Goal: Task Accomplishment & Management: Manage account settings

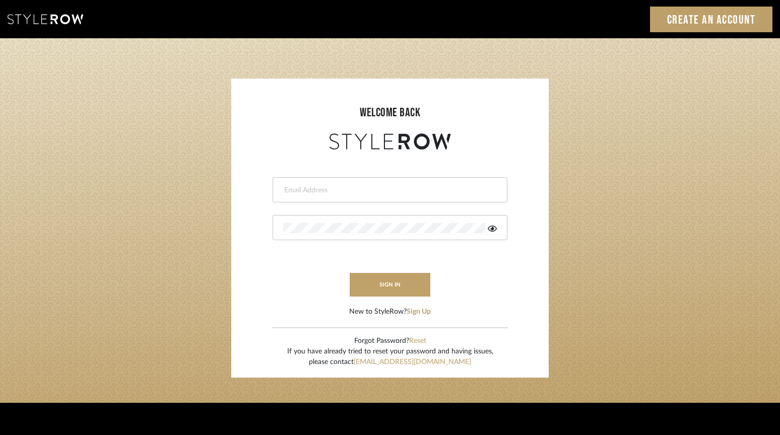
click at [319, 195] on input "email" at bounding box center [388, 190] width 211 height 10
type input "ac@cerusedesign.com"
click at [416, 283] on button "sign in" at bounding box center [390, 285] width 81 height 24
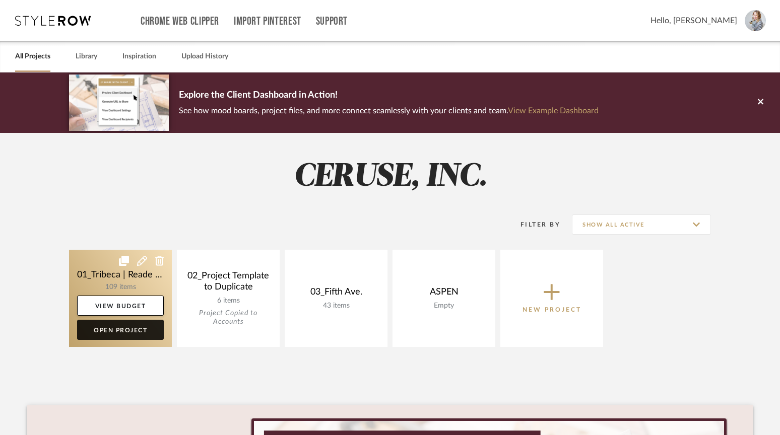
click at [118, 332] on link "Open Project" at bounding box center [120, 330] width 87 height 20
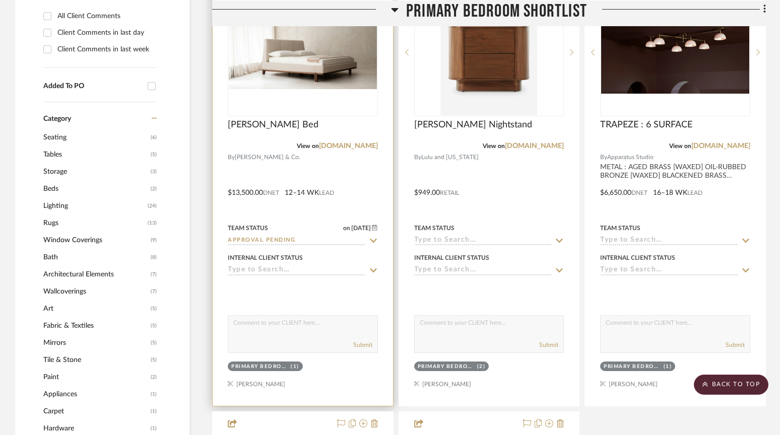
scroll to position [775, 0]
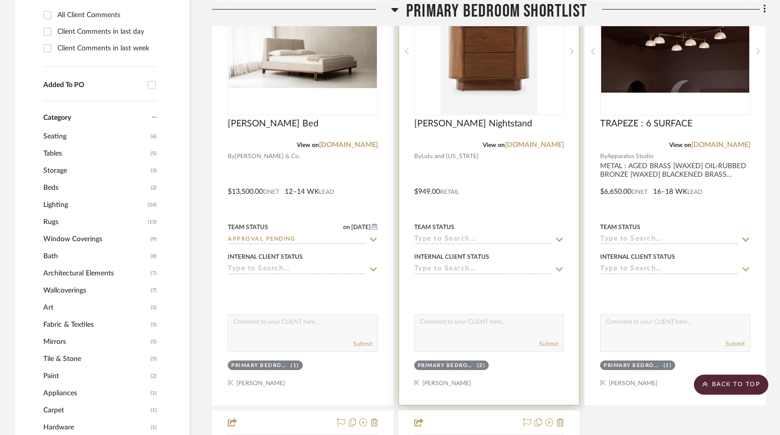
click at [557, 238] on icon at bounding box center [559, 240] width 7 height 4
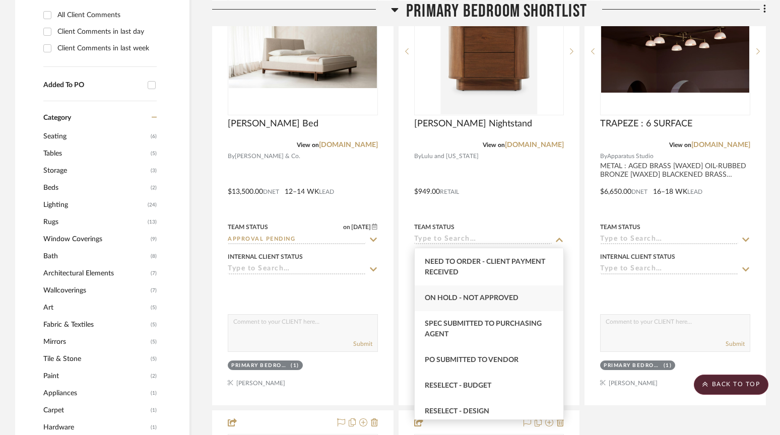
scroll to position [756, 0]
click at [448, 296] on span "On Hold - Not Approved" at bounding box center [472, 296] width 94 height 7
type input "[DATE]"
type input "On Hold - Not Approved"
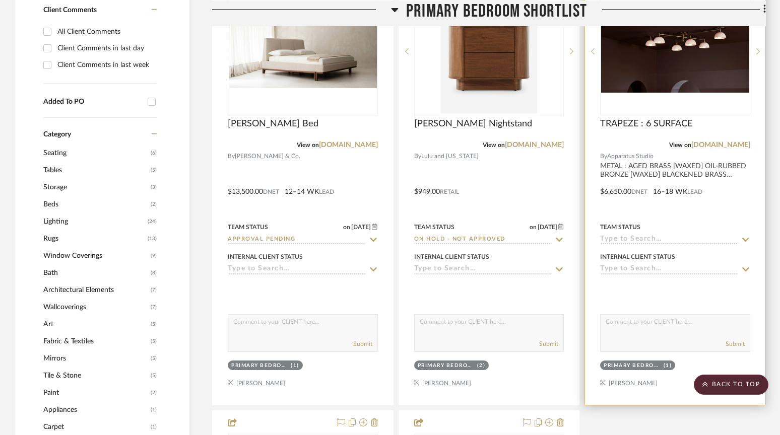
scroll to position [792, 0]
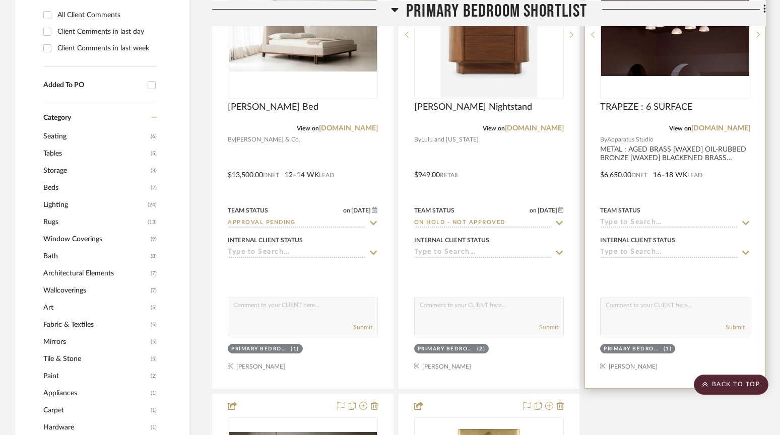
click at [745, 221] on icon at bounding box center [745, 223] width 9 height 8
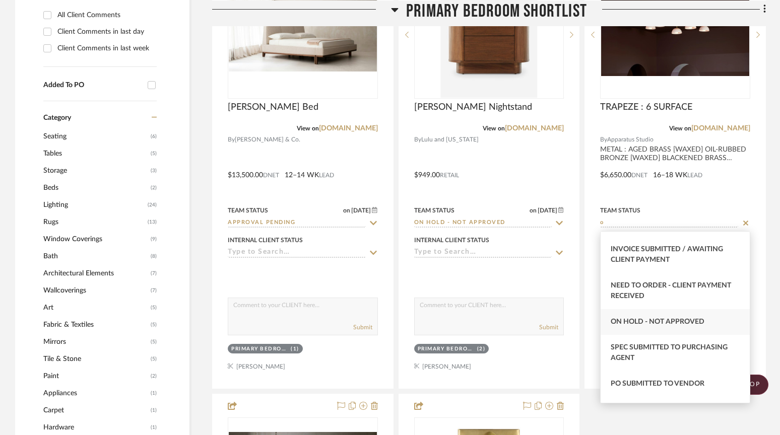
scroll to position [407, 0]
type input "o"
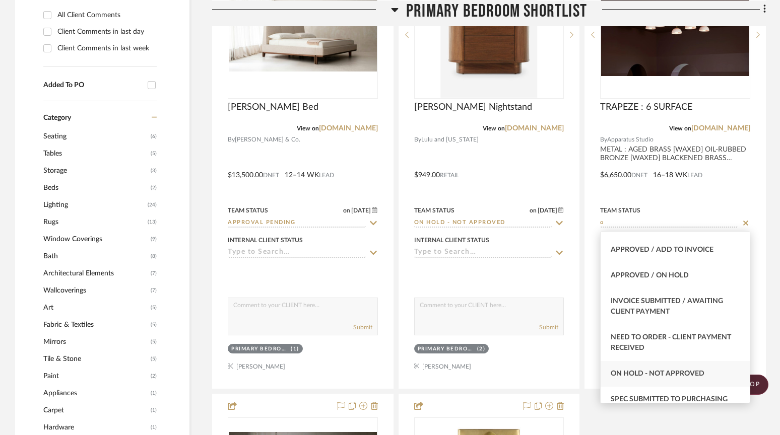
click at [640, 370] on span "On Hold - Not Approved" at bounding box center [658, 373] width 94 height 7
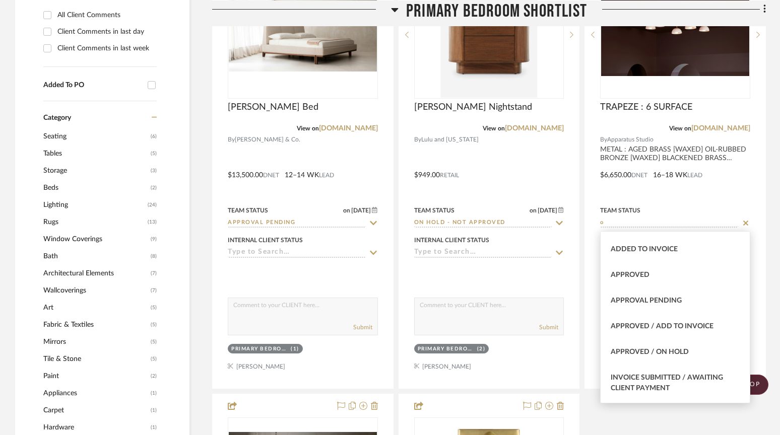
type input "[DATE]"
type input "On Hold - Not Approved"
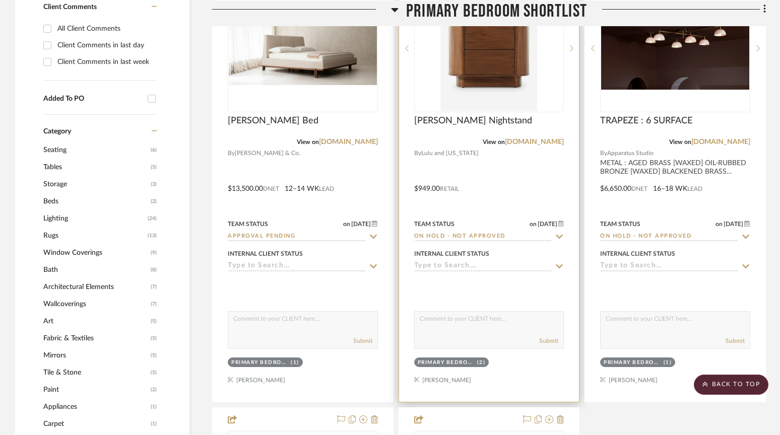
scroll to position [778, 0]
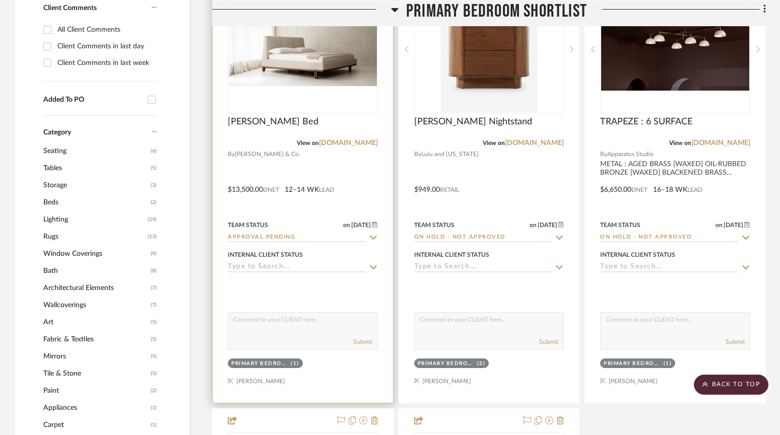
click at [370, 236] on icon at bounding box center [373, 238] width 7 height 4
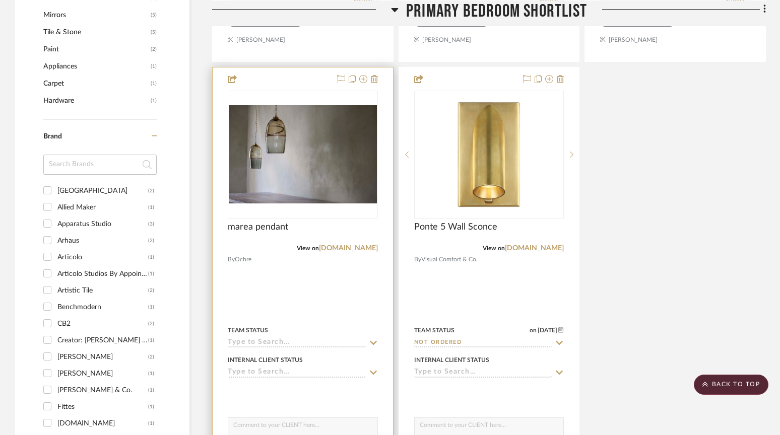
scroll to position [1121, 0]
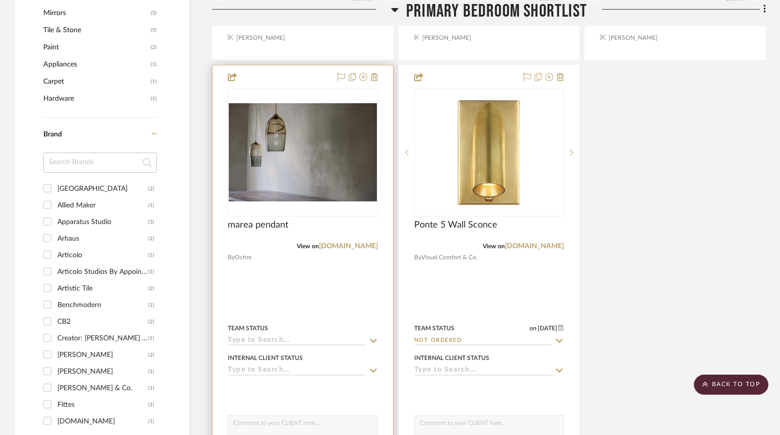
click at [376, 339] on icon at bounding box center [373, 341] width 7 height 4
type input "o"
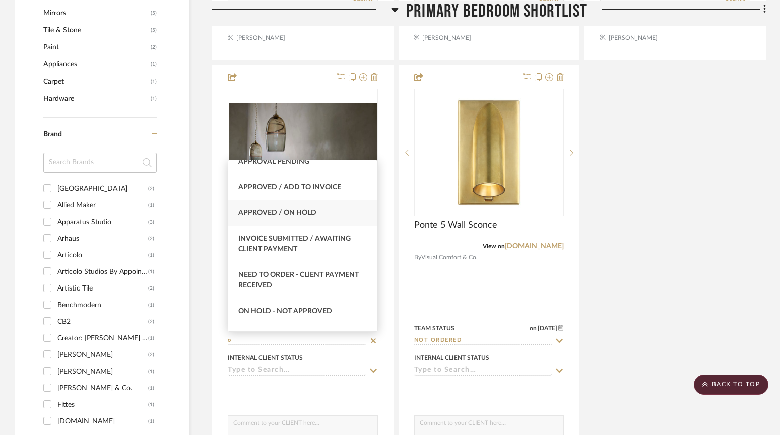
scroll to position [376, 0]
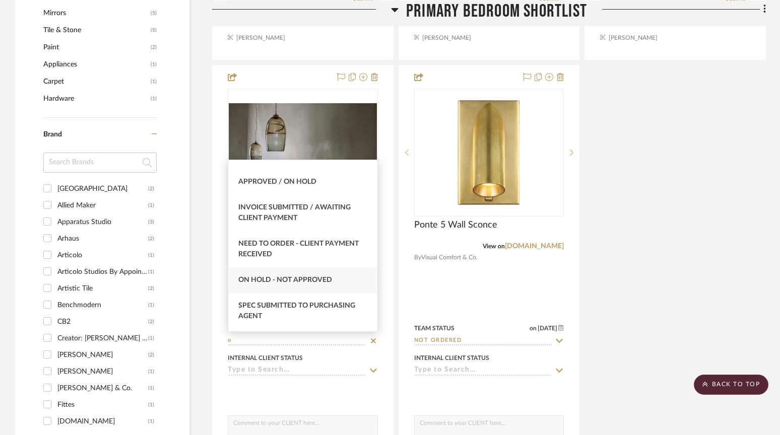
type input "o"
click at [275, 274] on div "On Hold - Not Approved" at bounding box center [302, 281] width 149 height 26
type input "[DATE]"
type input "On Hold - Not Approved"
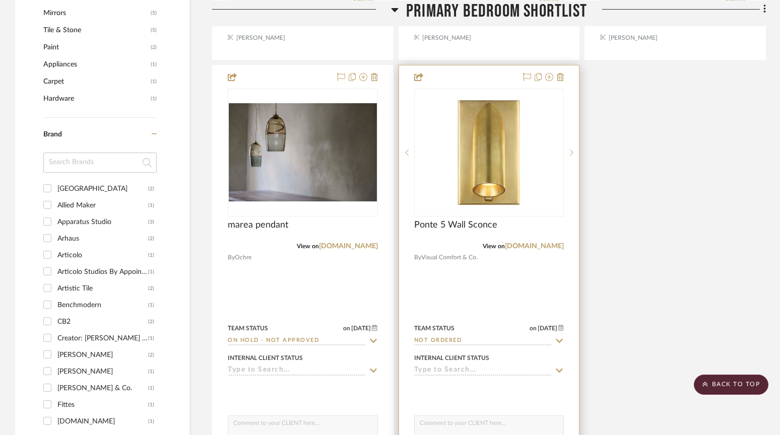
click at [438, 341] on input "Not ordered" at bounding box center [483, 342] width 138 height 10
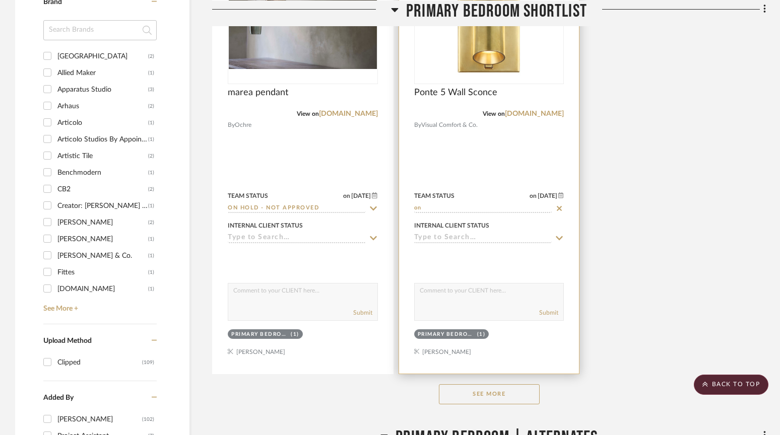
scroll to position [1253, 0]
type input "on"
click at [466, 216] on div at bounding box center [489, 153] width 180 height 441
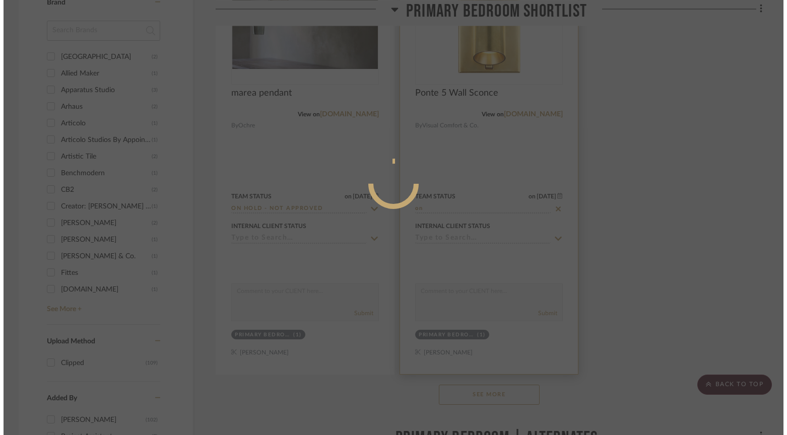
scroll to position [0, 0]
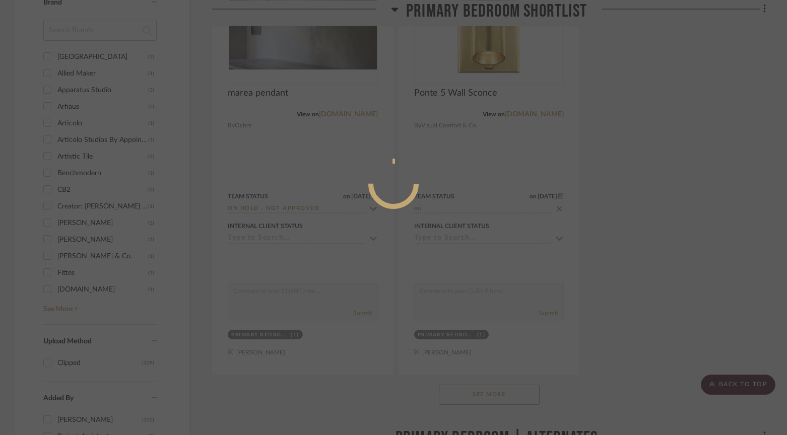
type input "[DATE]"
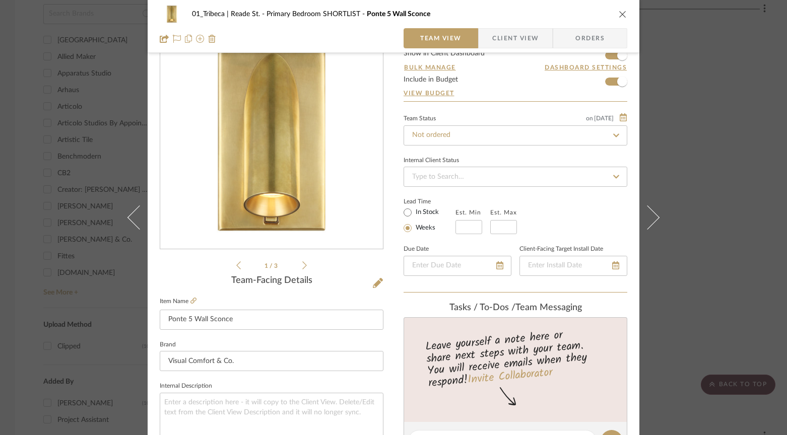
scroll to position [41, 0]
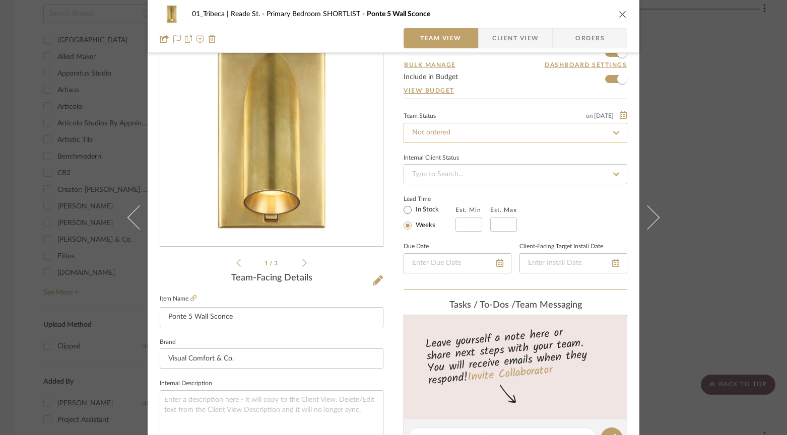
click at [461, 129] on input "Not ordered" at bounding box center [516, 133] width 224 height 20
click at [614, 133] on icon at bounding box center [616, 133] width 5 height 5
type input "[DATE]"
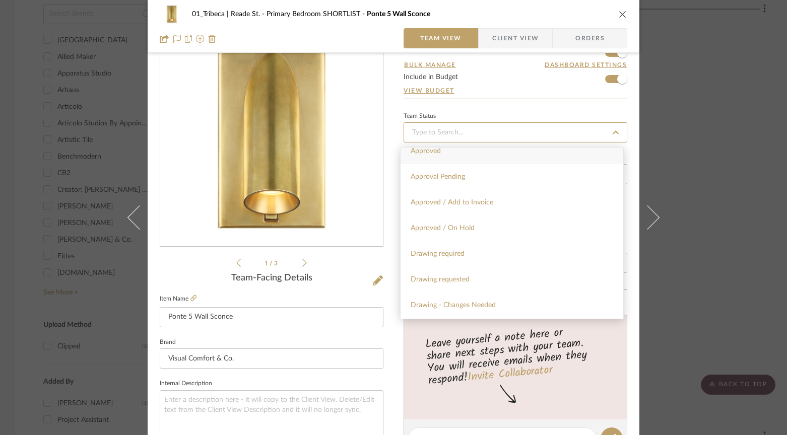
scroll to position [527, 0]
click at [463, 224] on span "Approved / On Hold" at bounding box center [443, 224] width 64 height 7
type input "[DATE]"
type input "Approved / On Hold"
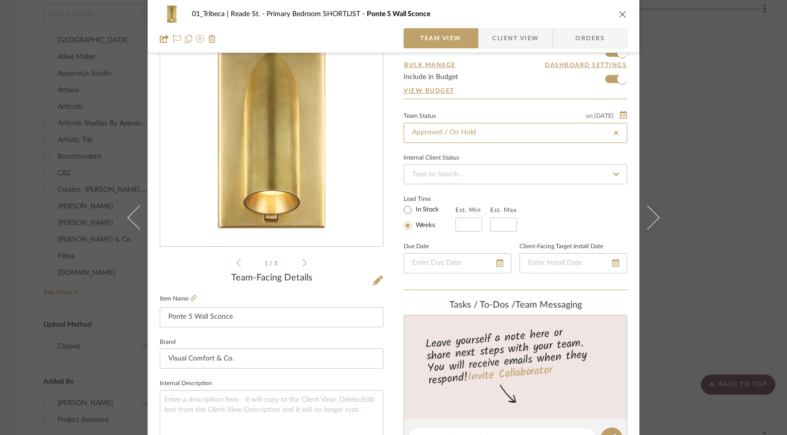
type input "Approved / On Hold"
click at [558, 137] on input "Approved / On Hold" at bounding box center [516, 133] width 224 height 20
click at [613, 131] on icon at bounding box center [616, 132] width 9 height 7
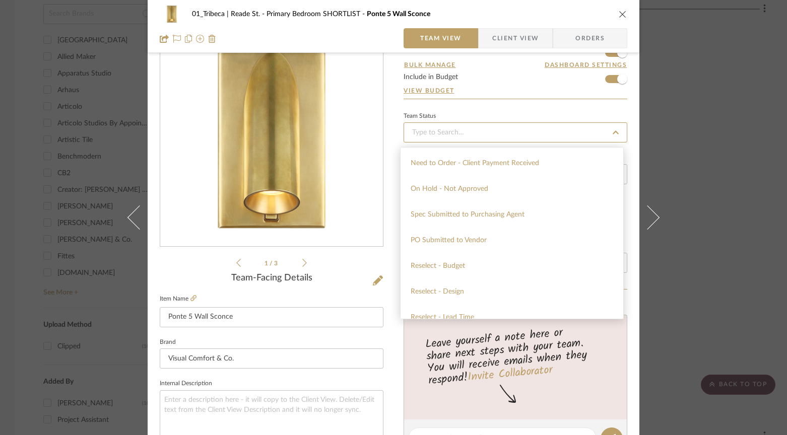
scroll to position [743, 0]
click at [461, 190] on span "On Hold - Not Approved" at bounding box center [450, 187] width 78 height 7
type input "[DATE]"
type input "On Hold - Not Approved"
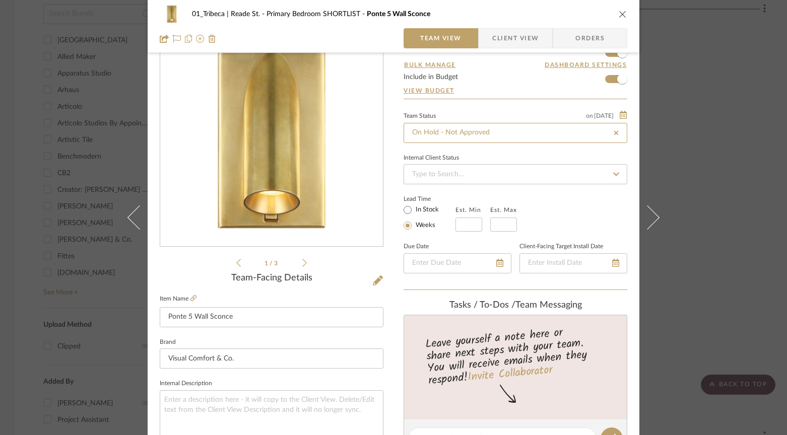
type input "On Hold - Not Approved"
click at [619, 12] on icon "close" at bounding box center [623, 14] width 8 height 8
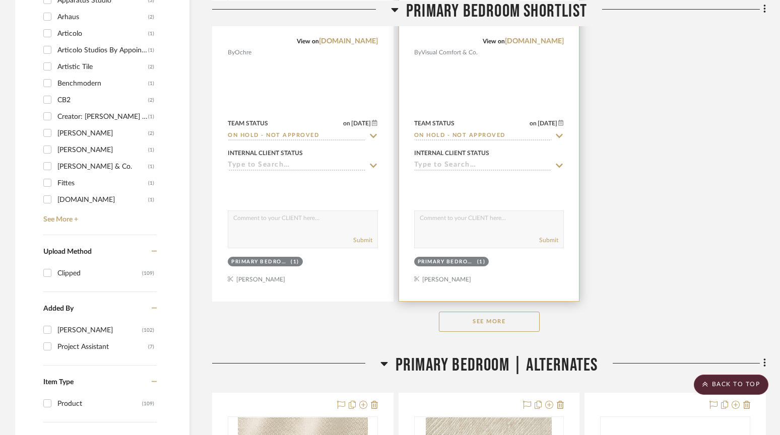
scroll to position [1415, 0]
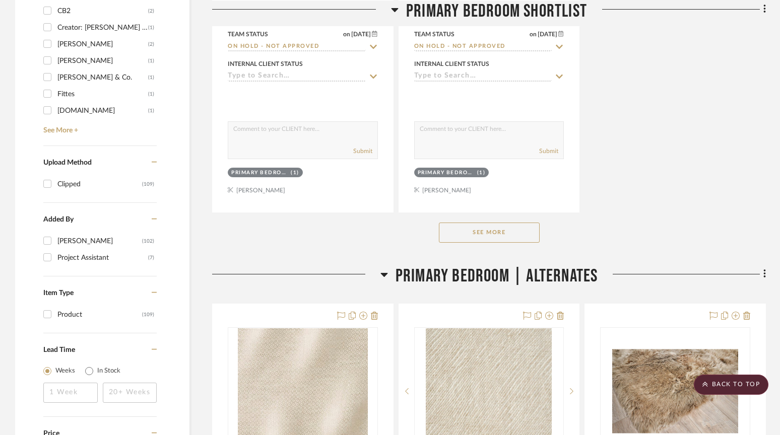
click at [473, 231] on button "See More" at bounding box center [489, 233] width 101 height 20
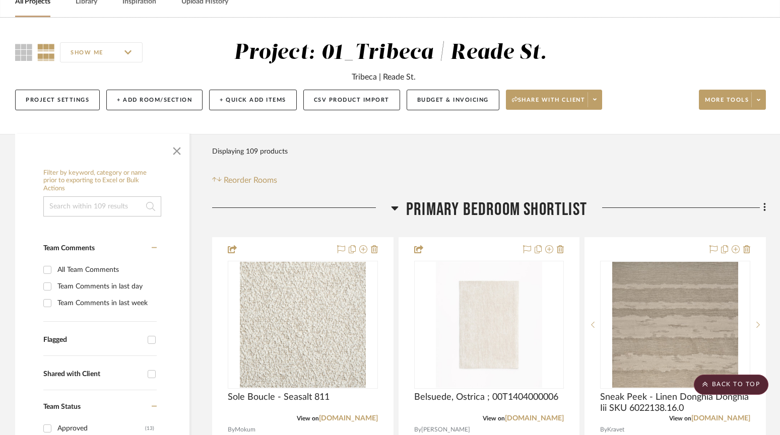
scroll to position [0, 0]
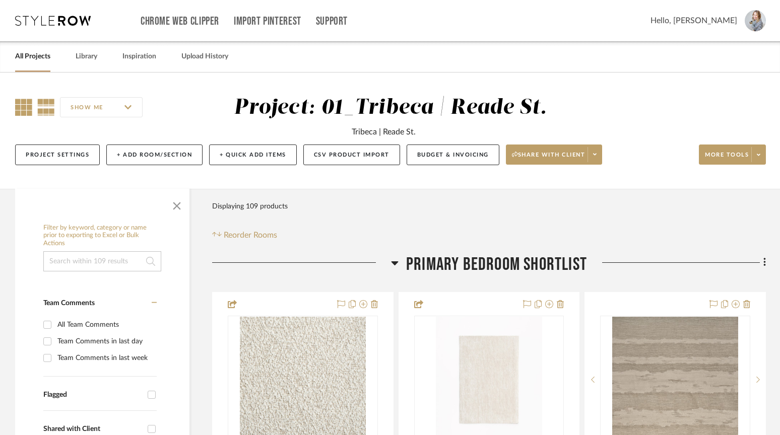
drag, startPoint x: 24, startPoint y: 106, endPoint x: 31, endPoint y: 109, distance: 7.4
click at [24, 106] on icon at bounding box center [23, 107] width 17 height 17
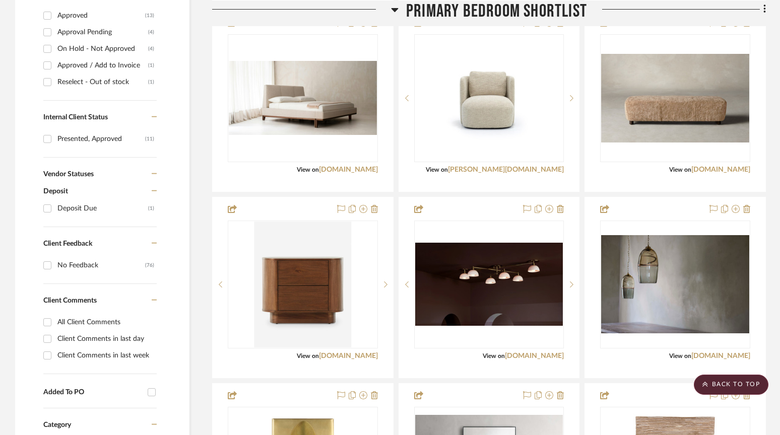
scroll to position [461, 0]
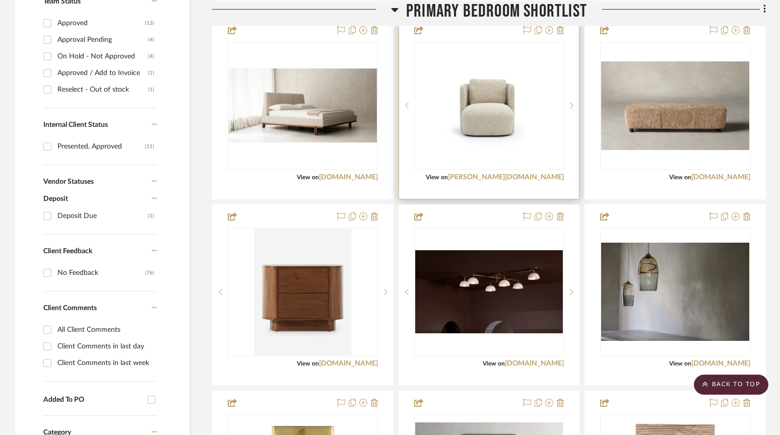
click at [478, 180] on div "View on [PERSON_NAME][DOMAIN_NAME]" at bounding box center [489, 177] width 150 height 9
click at [485, 32] on div at bounding box center [489, 109] width 180 height 180
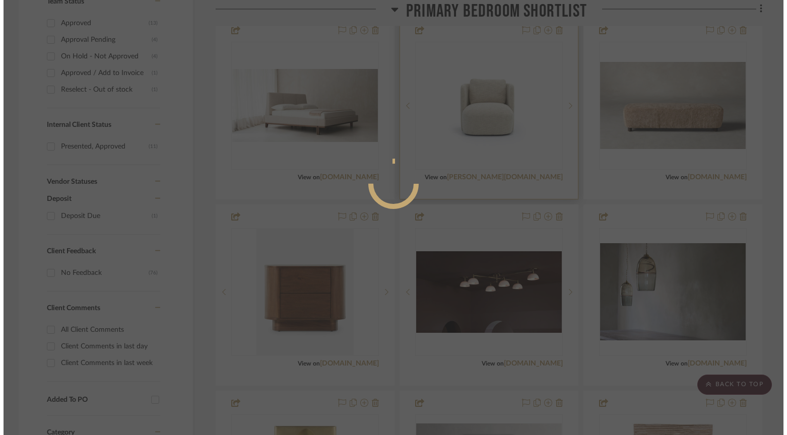
scroll to position [0, 0]
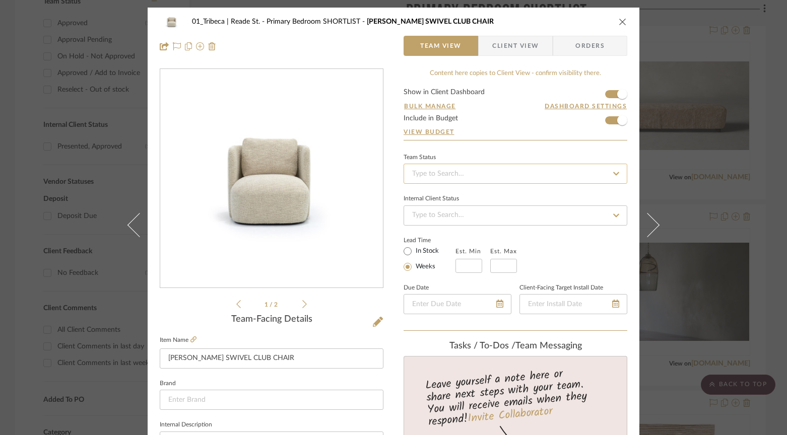
click at [452, 174] on input at bounding box center [516, 174] width 224 height 20
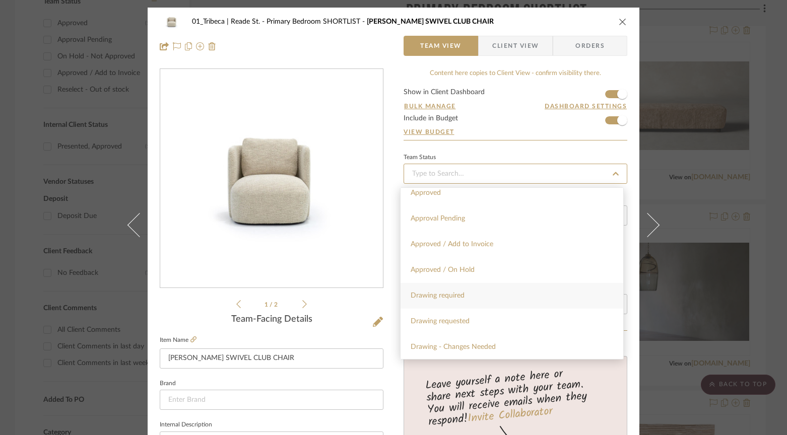
scroll to position [539, 0]
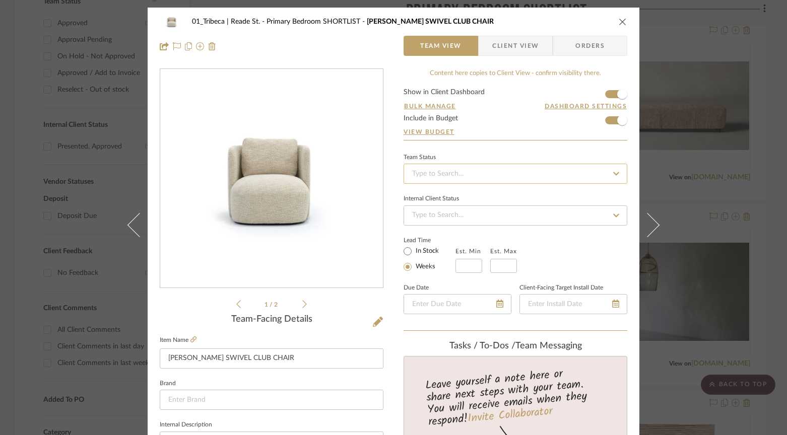
click at [443, 179] on input at bounding box center [516, 174] width 224 height 20
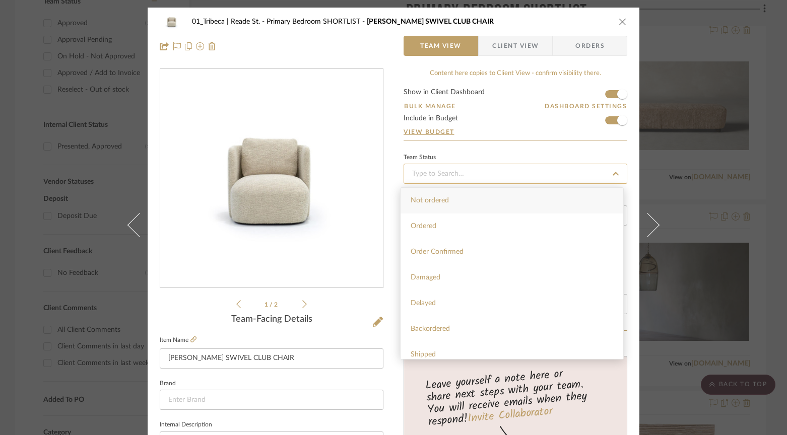
click at [441, 171] on input at bounding box center [516, 174] width 224 height 20
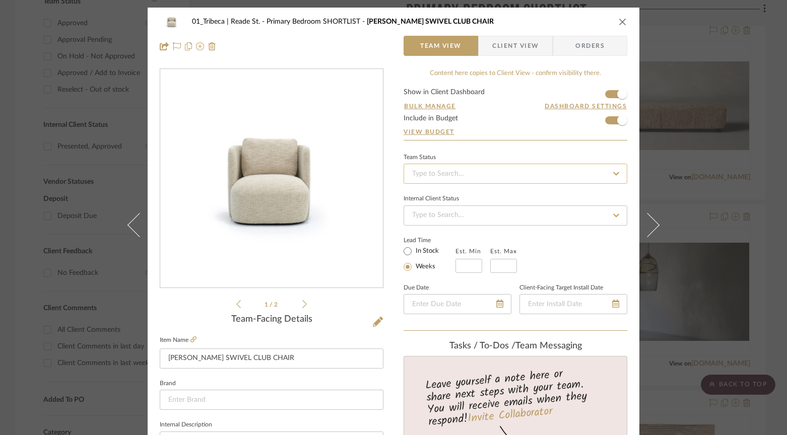
click at [441, 173] on input at bounding box center [516, 174] width 224 height 20
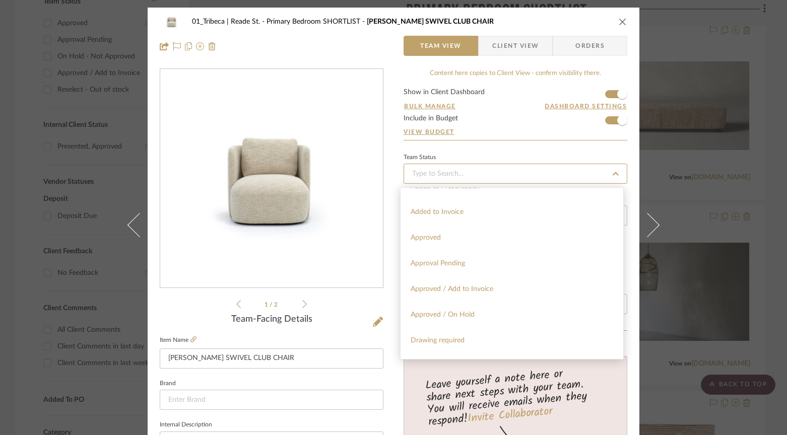
scroll to position [480, 0]
click at [445, 261] on span "Approval Pending" at bounding box center [438, 260] width 54 height 7
type input "[DATE]"
type input "Approval Pending"
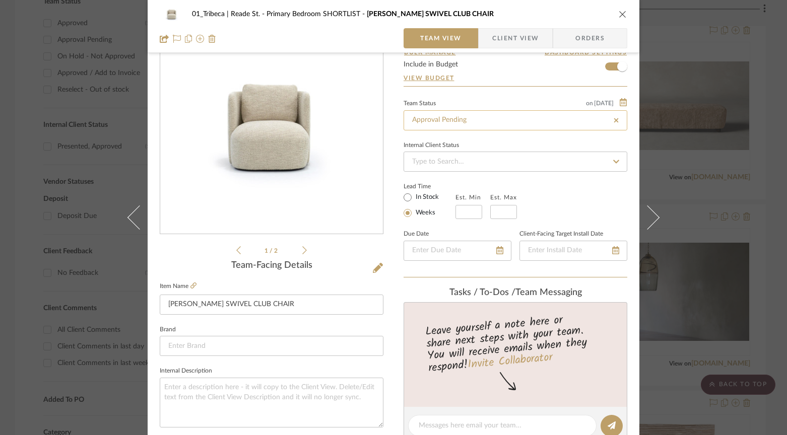
scroll to position [48, 0]
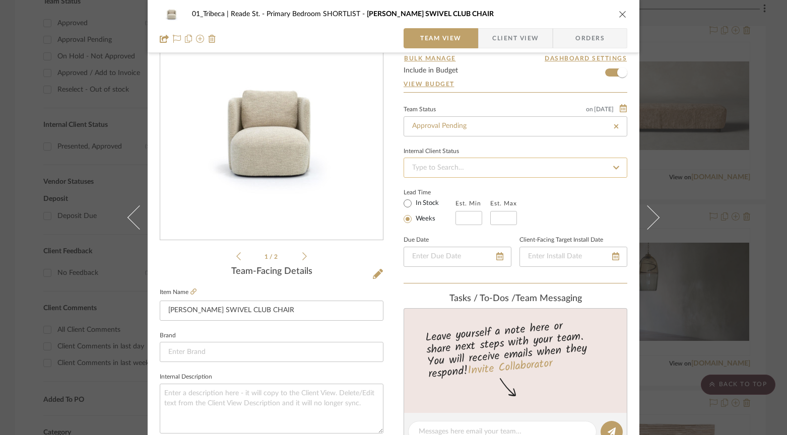
click at [436, 167] on input at bounding box center [516, 168] width 224 height 20
click at [441, 171] on input at bounding box center [516, 169] width 224 height 20
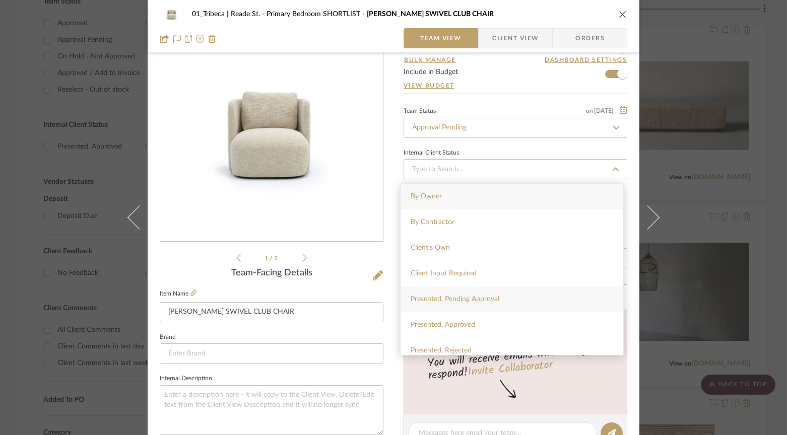
click at [445, 297] on span "Presented, Pending Approval" at bounding box center [455, 299] width 89 height 7
type input "[DATE]"
type input "Presented, Pending Approval"
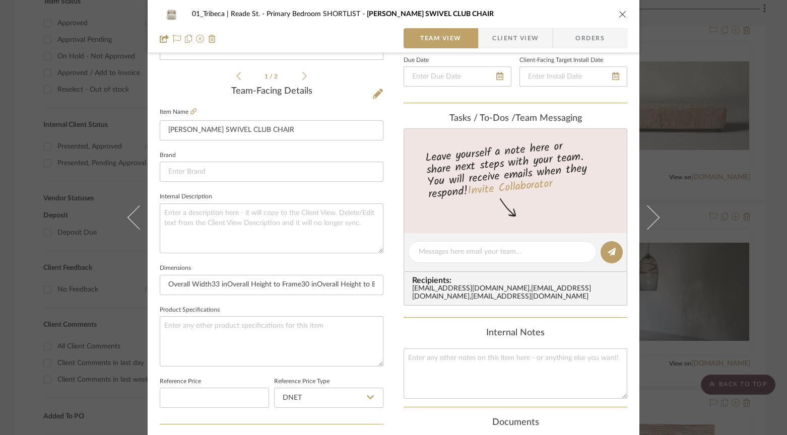
scroll to position [236, 0]
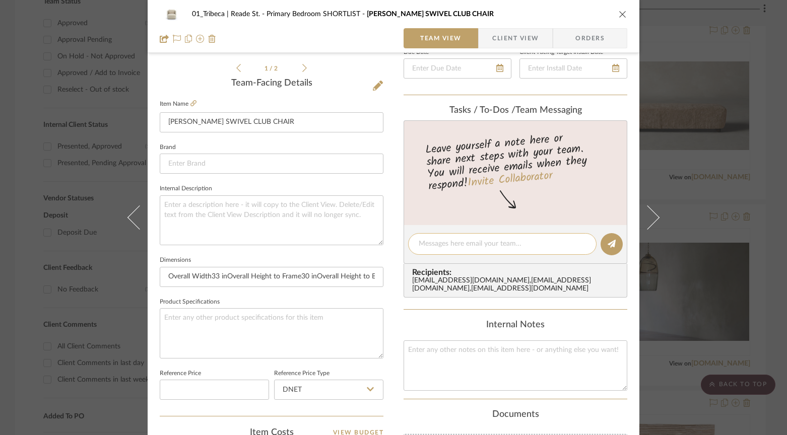
click at [440, 247] on textarea at bounding box center [502, 244] width 167 height 11
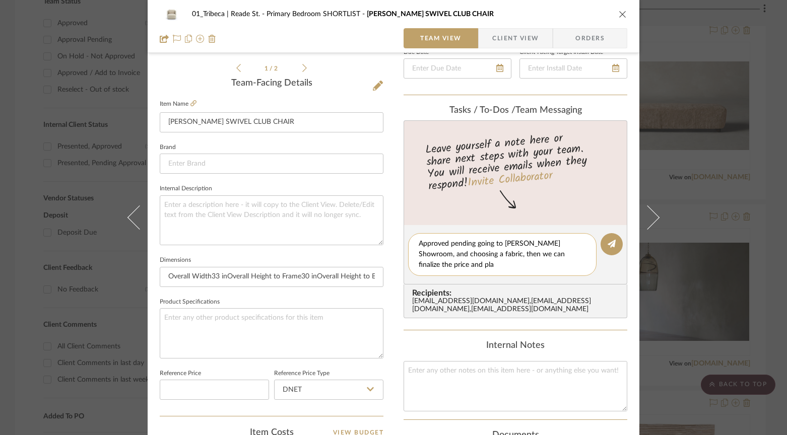
scroll to position [0, 0]
type textarea "Approved pending going to [PERSON_NAME] Showroom, and choosing a fabric, then w…"
click at [609, 247] on icon at bounding box center [612, 244] width 8 height 8
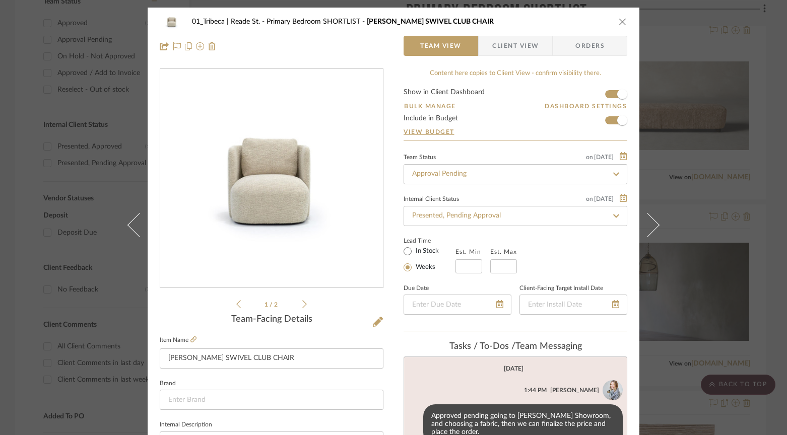
click at [619, 19] on icon "close" at bounding box center [623, 22] width 8 height 8
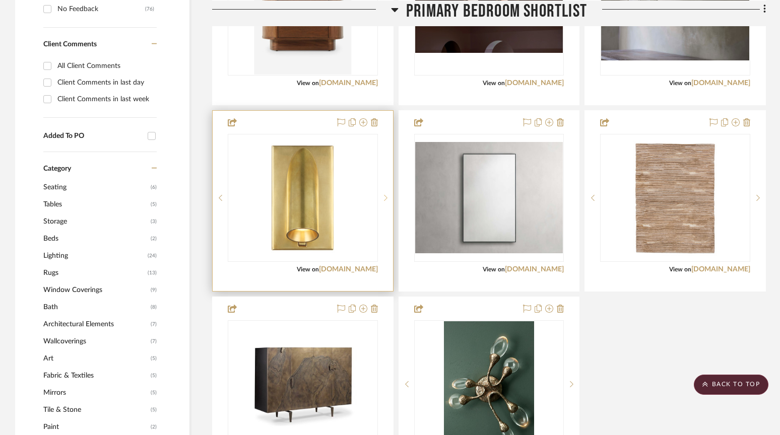
scroll to position [771, 0]
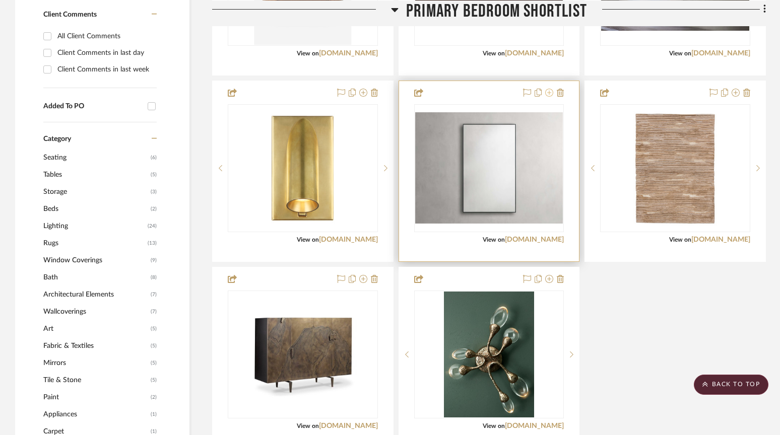
click at [549, 93] on icon at bounding box center [549, 93] width 8 height 8
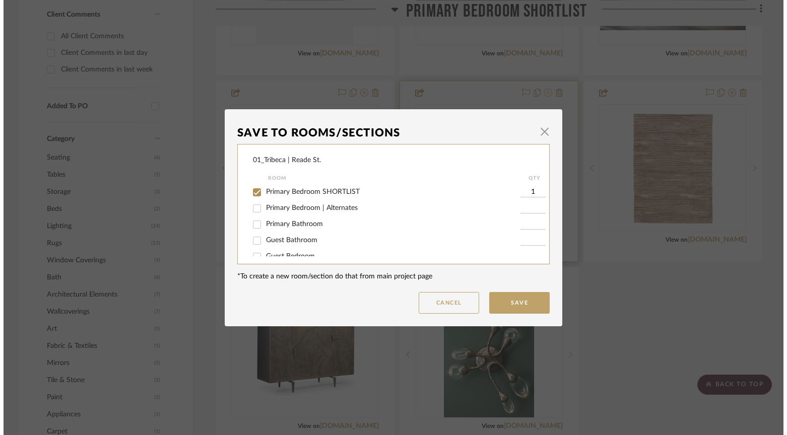
scroll to position [0, 0]
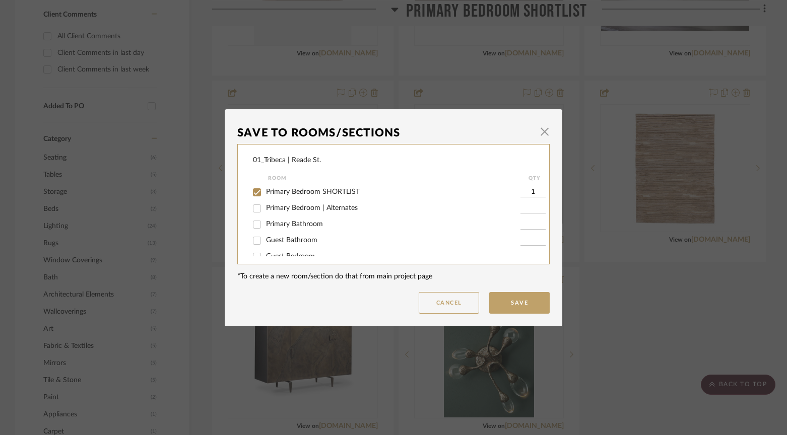
click at [253, 208] on input "Primary Bedroom | Alternates" at bounding box center [257, 209] width 16 height 16
checkbox input "true"
type input "1"
click at [254, 193] on input "Primary Bedroom SHORTLIST" at bounding box center [257, 192] width 16 height 16
checkbox input "false"
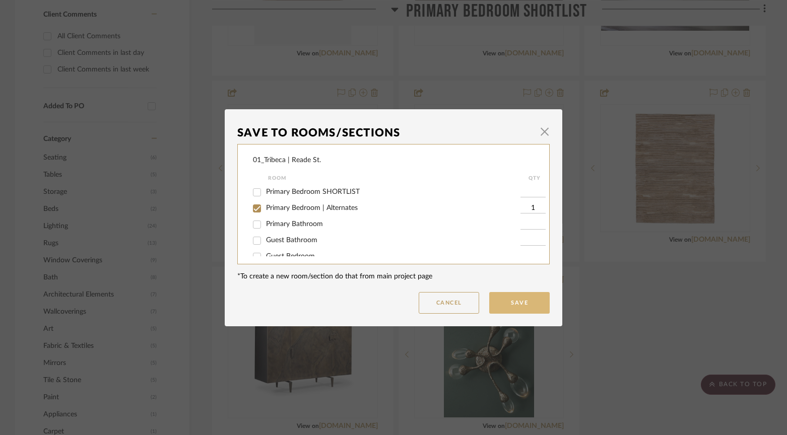
click at [522, 306] on button "Save" at bounding box center [519, 303] width 60 height 22
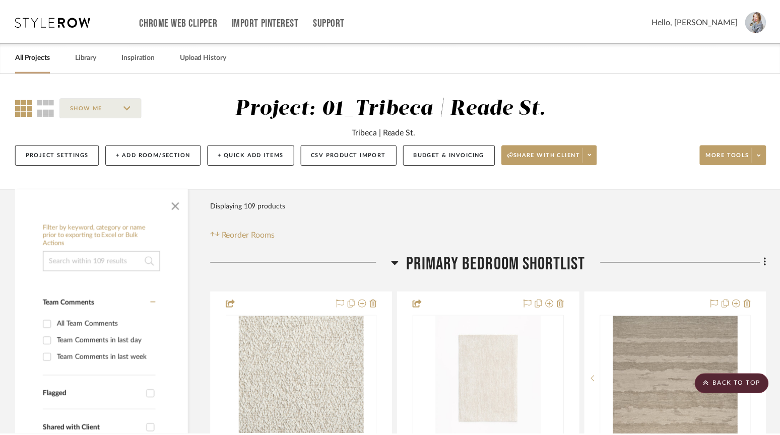
scroll to position [771, 0]
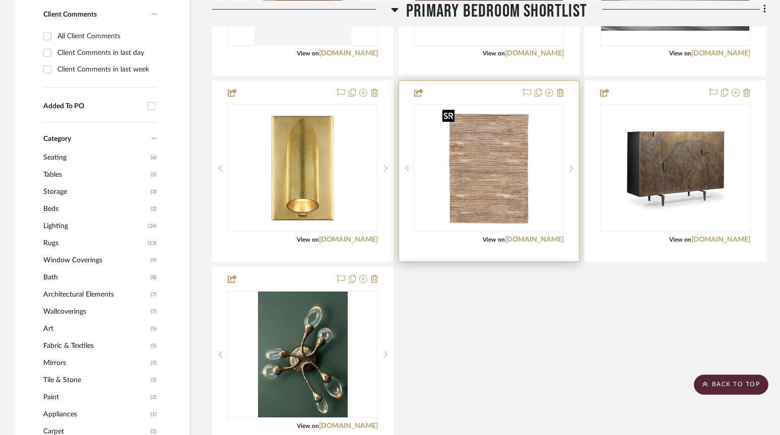
click at [484, 120] on img "0" at bounding box center [488, 168] width 101 height 126
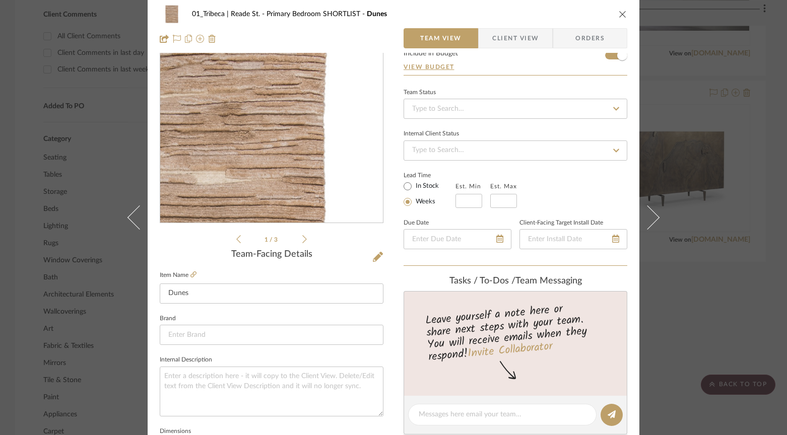
scroll to position [0, 0]
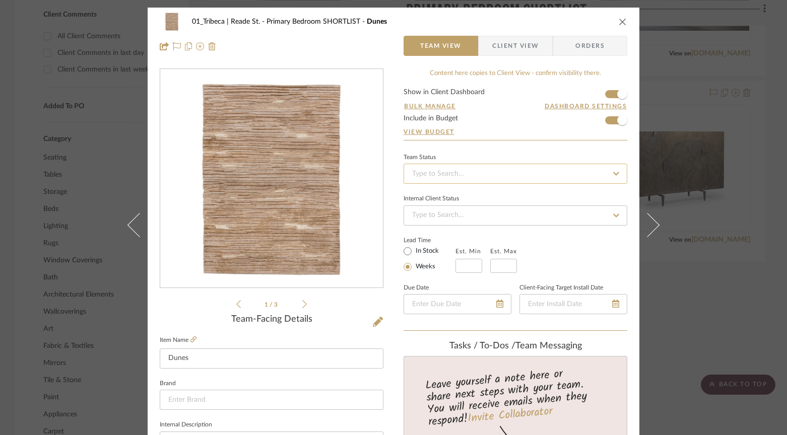
click at [481, 172] on input at bounding box center [516, 174] width 224 height 20
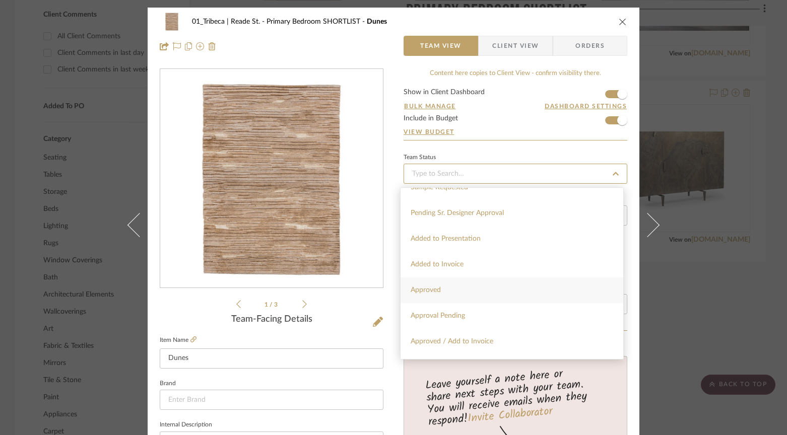
scroll to position [425, 0]
click at [440, 287] on span "Approved" at bounding box center [426, 289] width 30 height 7
type input "[DATE]"
type input "Approved"
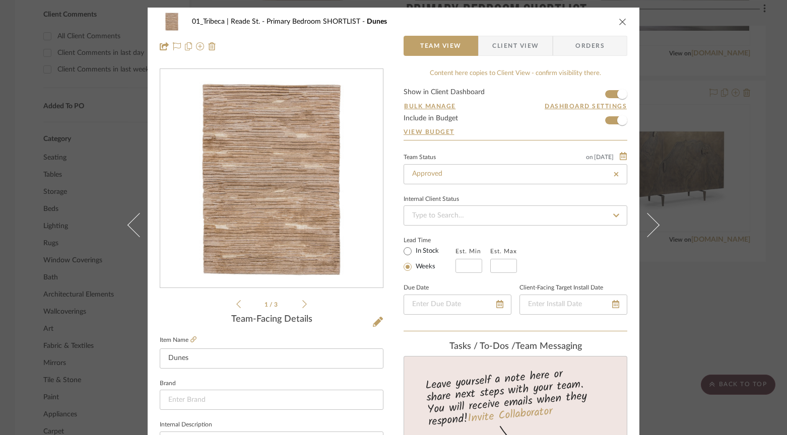
click at [621, 21] on icon "close" at bounding box center [623, 22] width 8 height 8
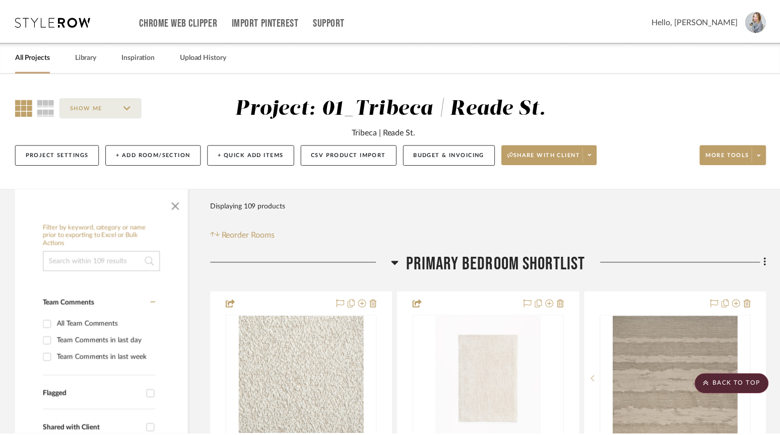
scroll to position [771, 0]
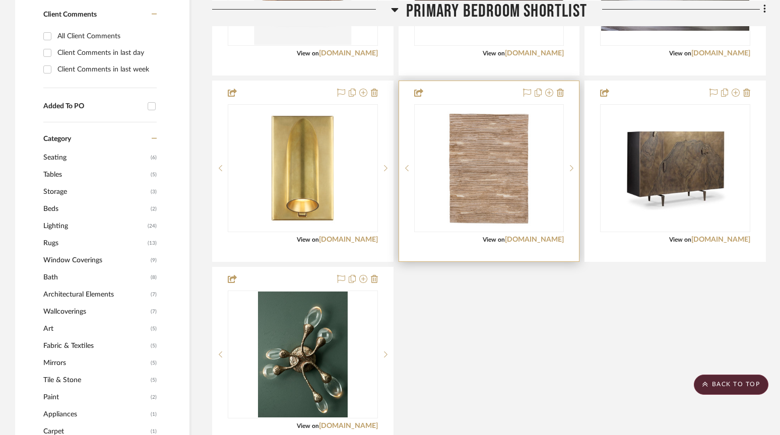
click at [479, 87] on div at bounding box center [489, 171] width 180 height 180
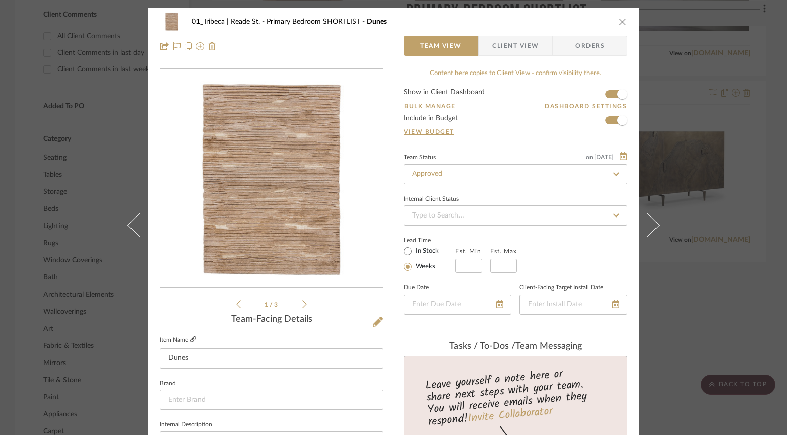
scroll to position [0, 0]
click at [190, 340] on icon at bounding box center [193, 340] width 6 height 6
click at [445, 214] on input at bounding box center [516, 216] width 224 height 20
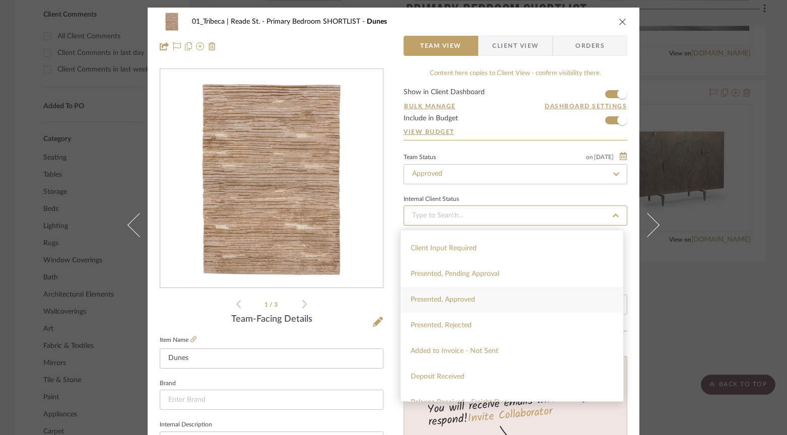
scroll to position [110, 0]
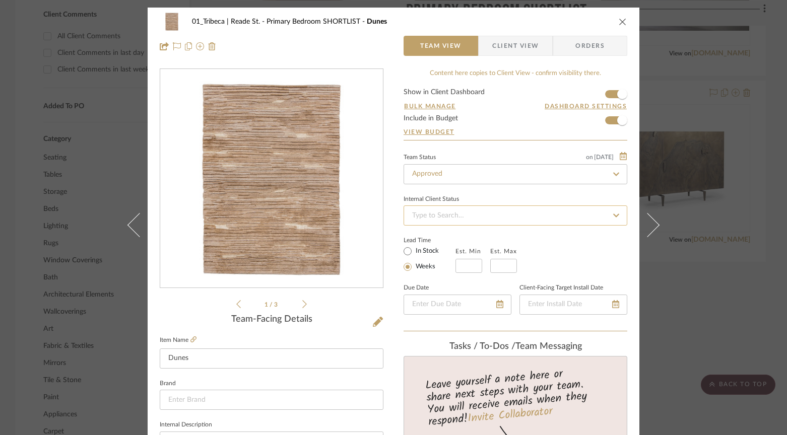
click at [449, 213] on input at bounding box center [516, 216] width 224 height 20
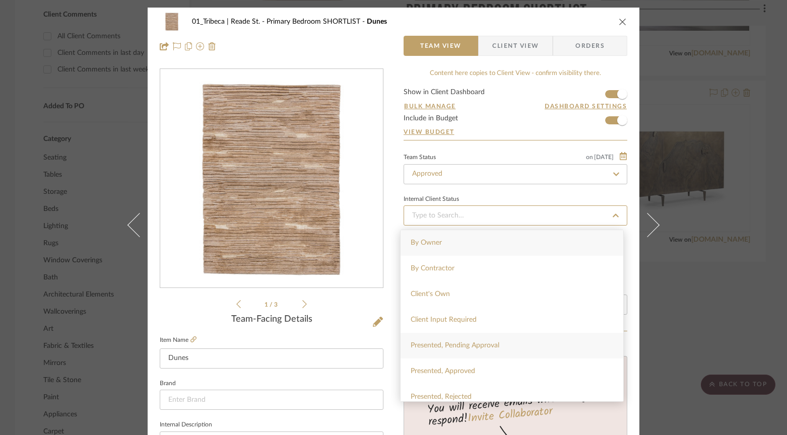
scroll to position [23, 0]
click at [425, 347] on span "Presented, Approved" at bounding box center [443, 348] width 64 height 7
type input "[DATE]"
type input "Presented, Approved"
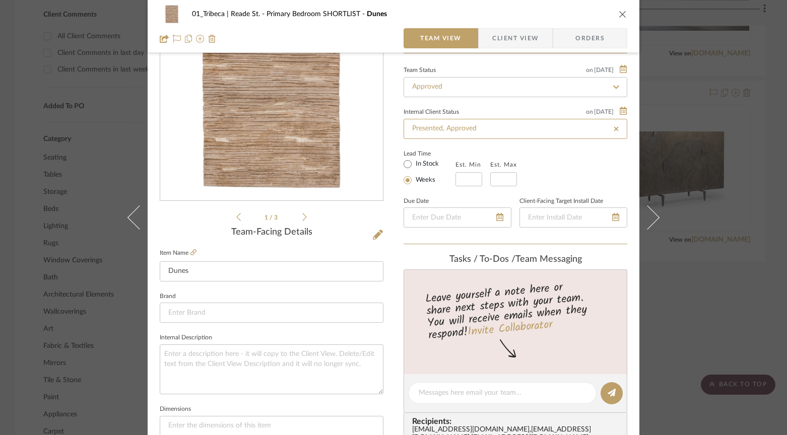
scroll to position [143, 0]
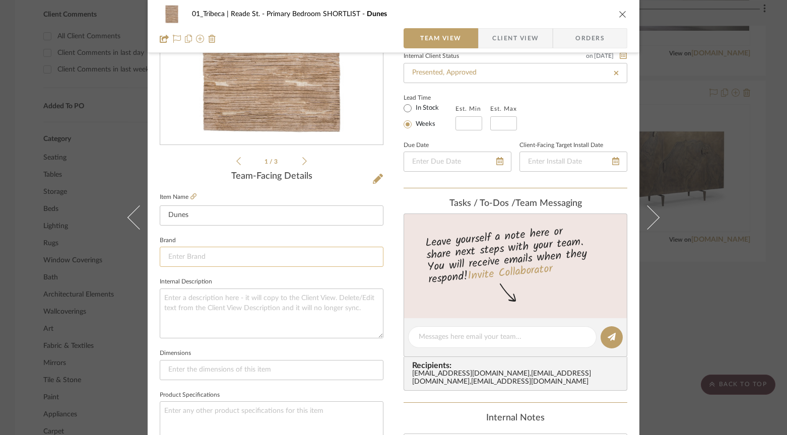
click at [247, 252] on input at bounding box center [272, 257] width 224 height 20
click at [188, 314] on textarea at bounding box center [272, 314] width 224 height 50
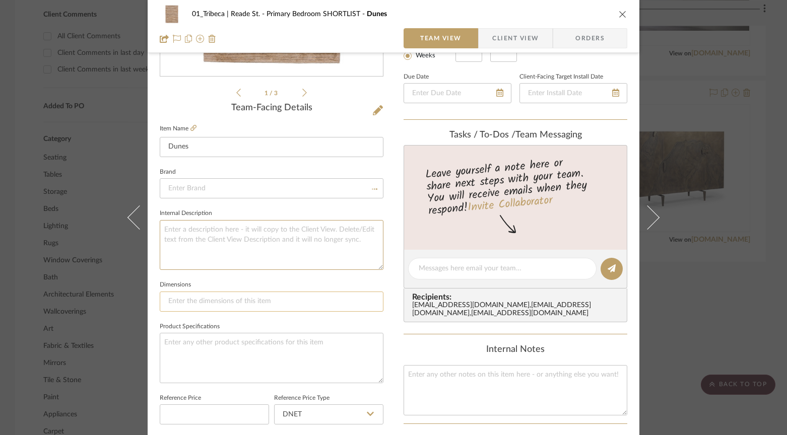
scroll to position [219, 0]
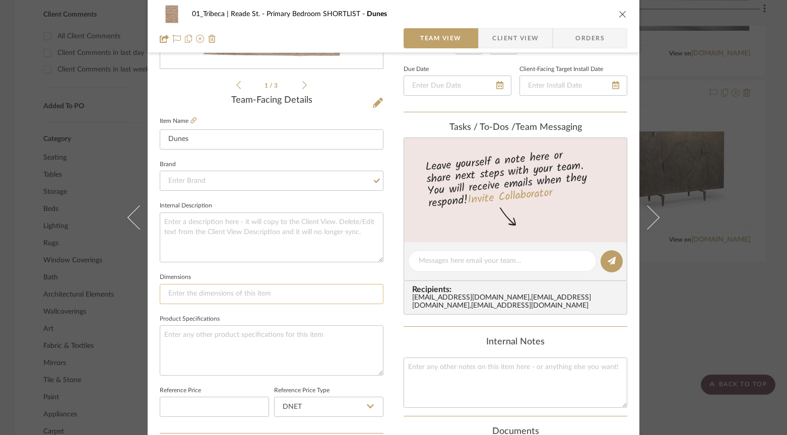
click at [173, 291] on input at bounding box center [272, 294] width 224 height 20
type input "8x10"
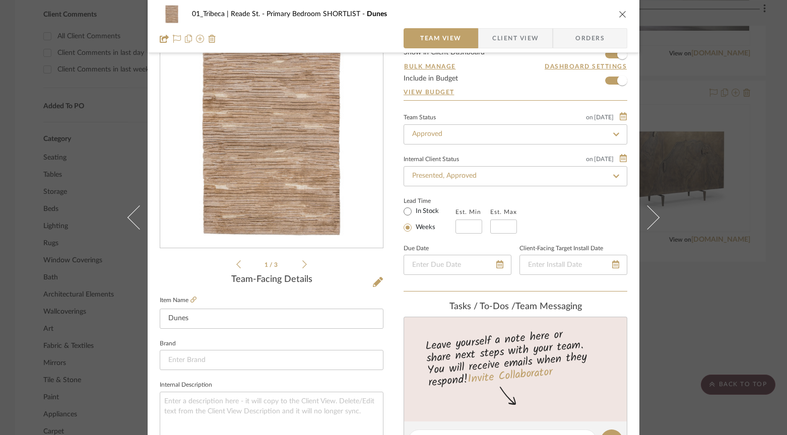
scroll to position [0, 0]
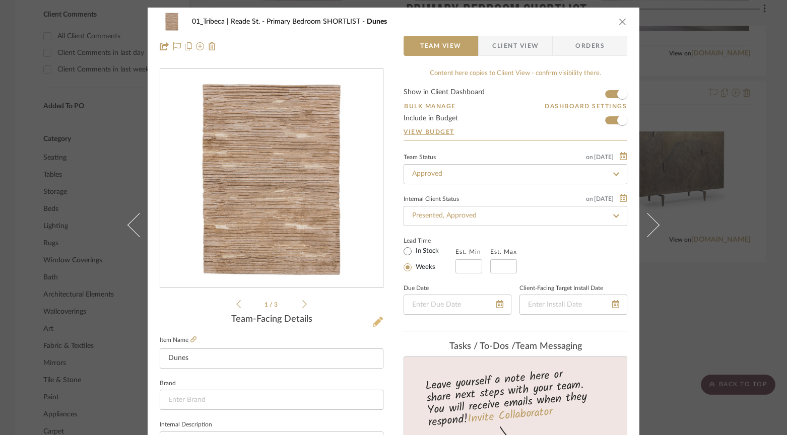
click at [375, 322] on icon at bounding box center [378, 322] width 10 height 10
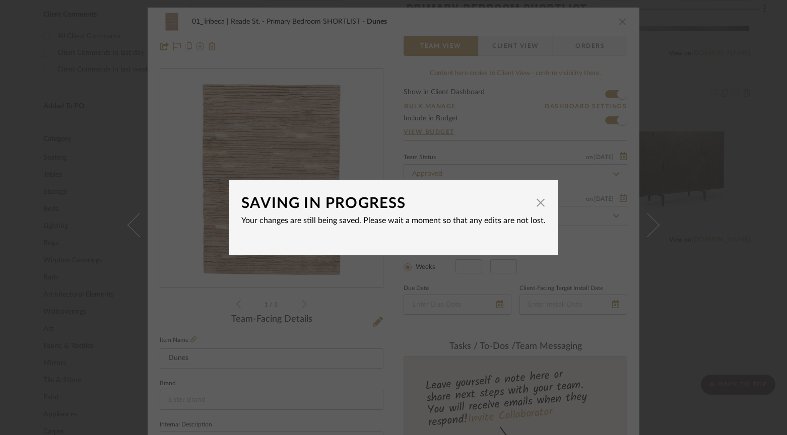
drag, startPoint x: 535, startPoint y: 202, endPoint x: 510, endPoint y: 204, distance: 25.2
click at [535, 202] on span "button" at bounding box center [541, 202] width 20 height 20
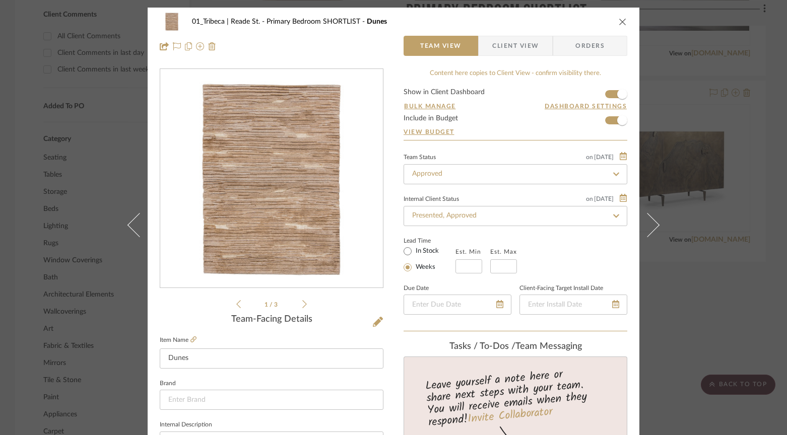
click at [620, 21] on icon "close" at bounding box center [623, 22] width 8 height 8
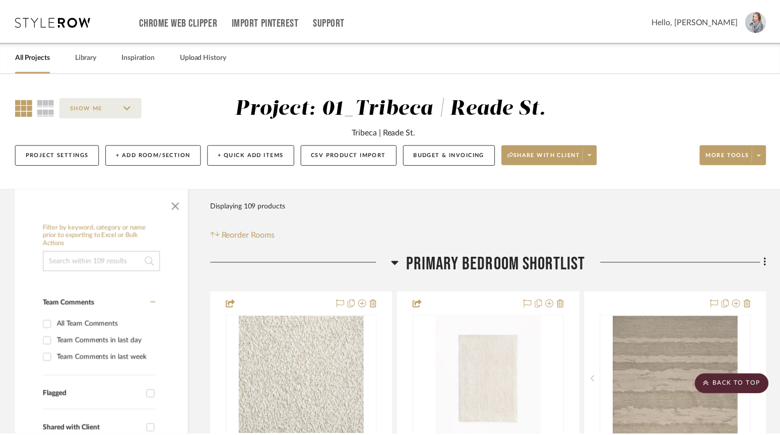
scroll to position [771, 0]
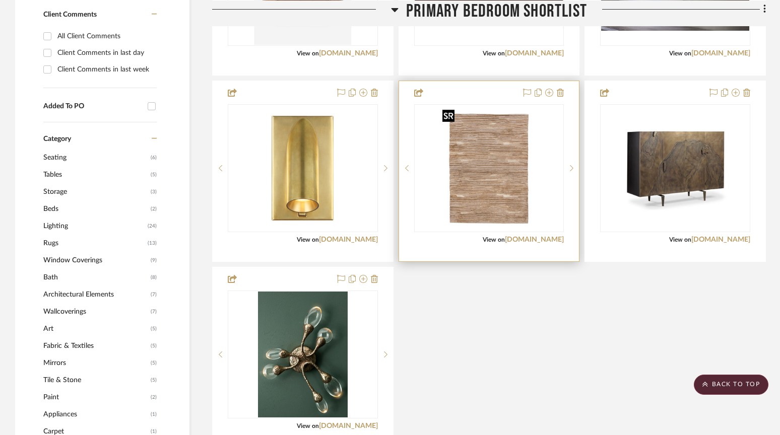
click at [492, 216] on img "0" at bounding box center [488, 168] width 101 height 126
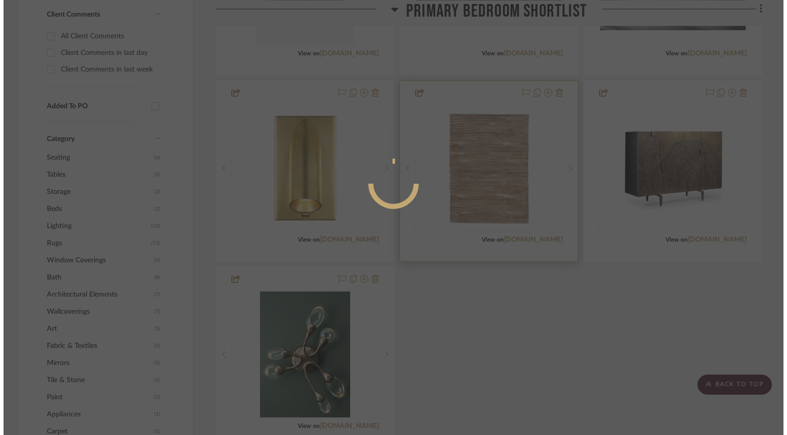
scroll to position [0, 0]
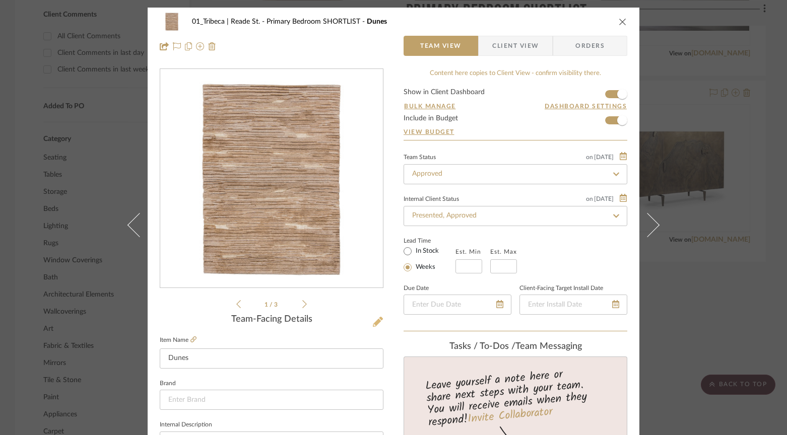
click at [373, 324] on icon at bounding box center [378, 322] width 10 height 10
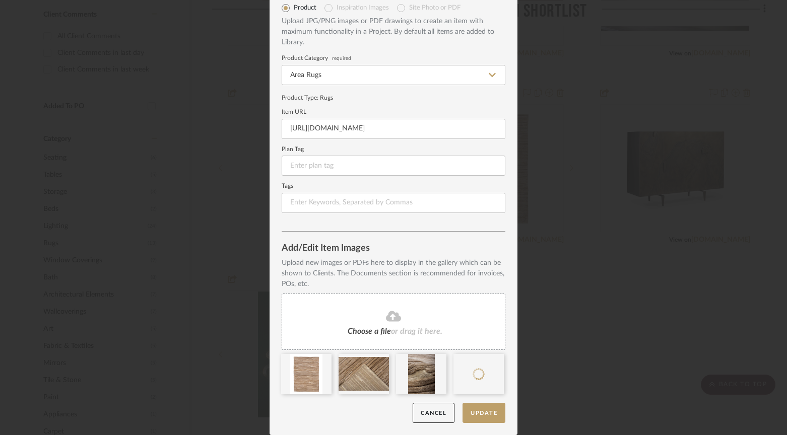
scroll to position [44, 0]
click at [475, 412] on button "Update" at bounding box center [484, 414] width 43 height 21
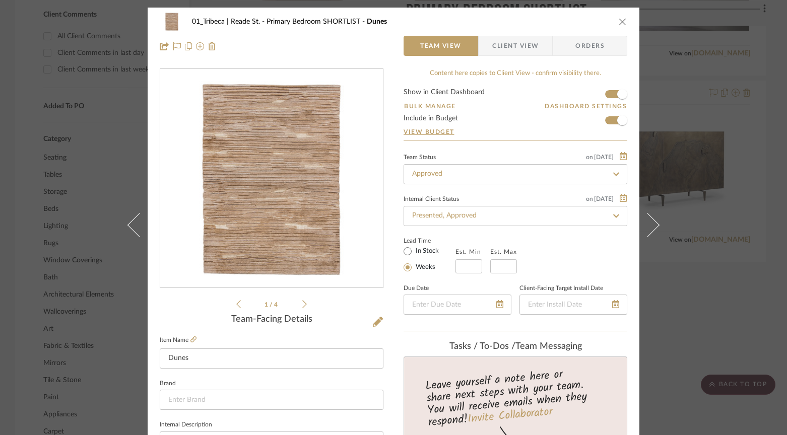
click at [302, 306] on icon at bounding box center [304, 304] width 5 height 9
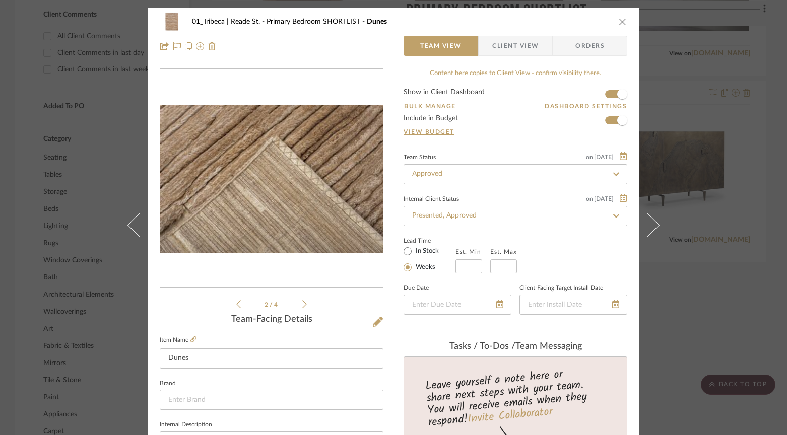
click at [302, 306] on icon at bounding box center [304, 304] width 5 height 9
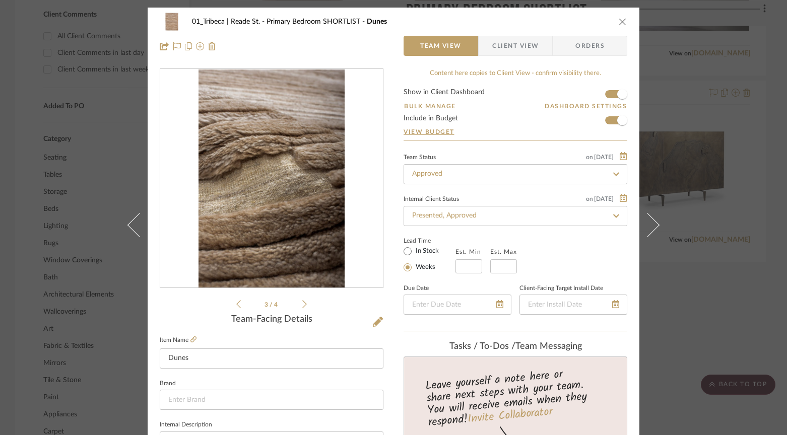
click at [302, 306] on icon at bounding box center [304, 304] width 5 height 9
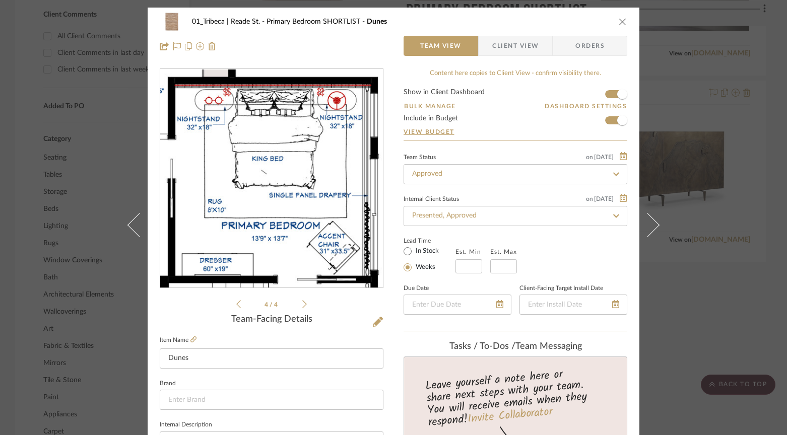
click at [620, 22] on icon "close" at bounding box center [623, 22] width 8 height 8
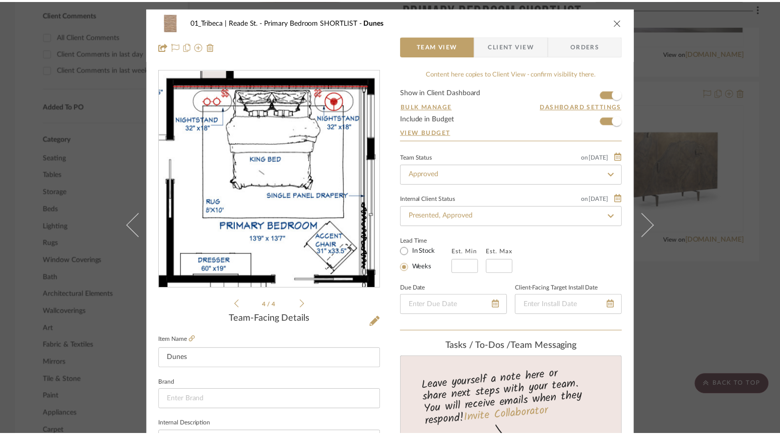
scroll to position [771, 0]
